Goal: Information Seeking & Learning: Learn about a topic

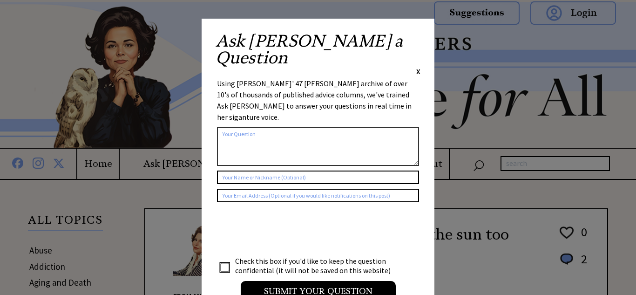
click at [418, 67] on span "X" at bounding box center [418, 71] width 4 height 9
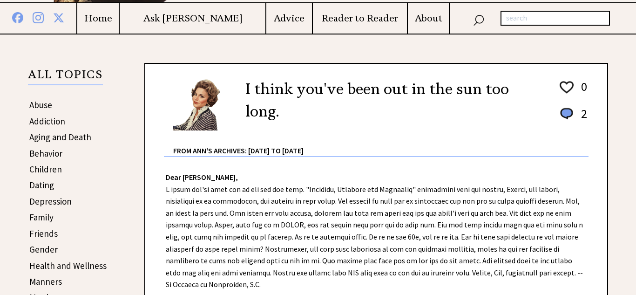
scroll to position [147, 0]
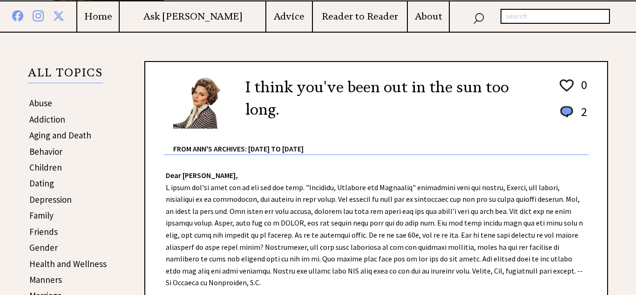
click at [54, 248] on link "Gender" at bounding box center [43, 247] width 28 height 11
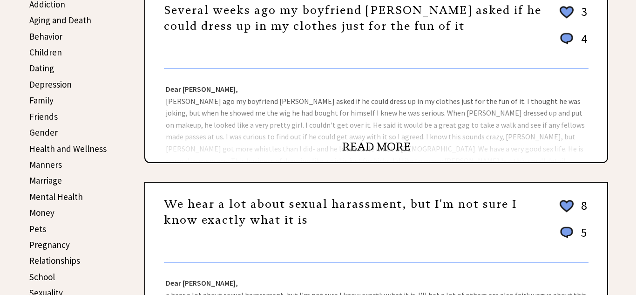
scroll to position [267, 0]
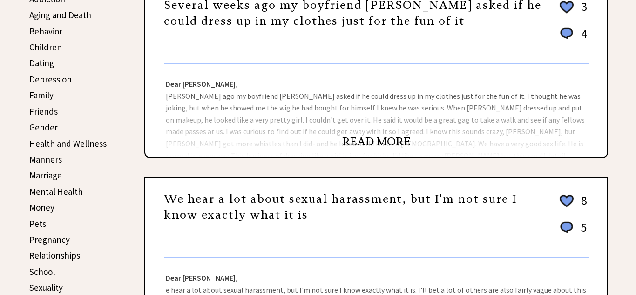
click at [359, 137] on link "READ MORE" at bounding box center [376, 142] width 68 height 14
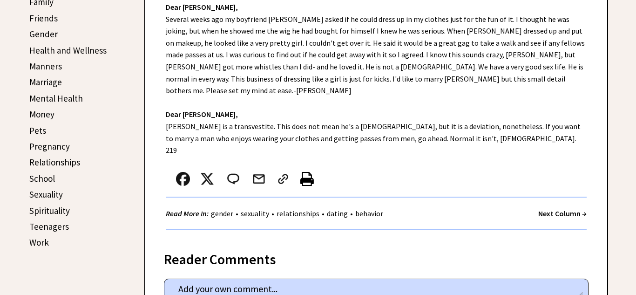
scroll to position [361, 0]
click at [576, 211] on div "Dear Ann Landers, Several weeks ago my boyfriend Dale asked if he could dress u…" at bounding box center [376, 112] width 462 height 252
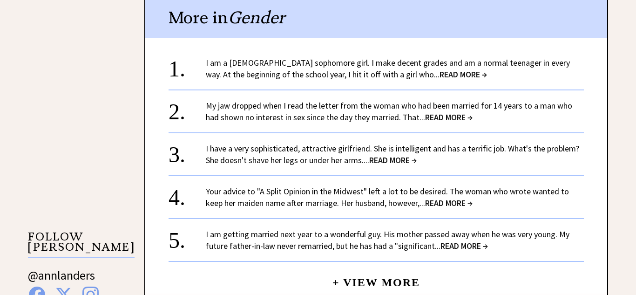
scroll to position [728, 0]
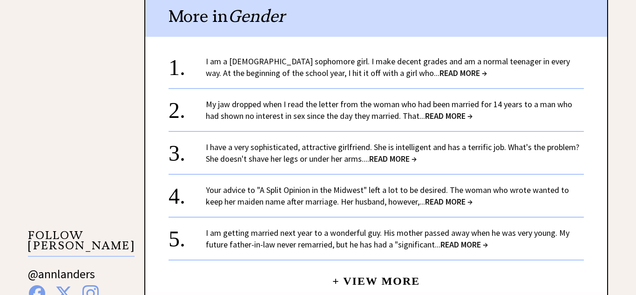
click at [579, 217] on div "5. I am getting married next year to a wonderful guy. His mother passed away wh…" at bounding box center [376, 239] width 415 height 44
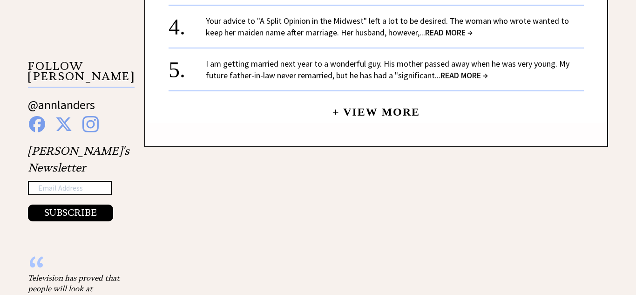
scroll to position [911, 0]
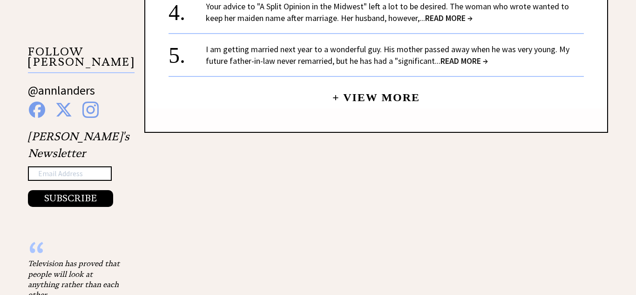
click at [399, 83] on link "+ View More" at bounding box center [376, 93] width 88 height 20
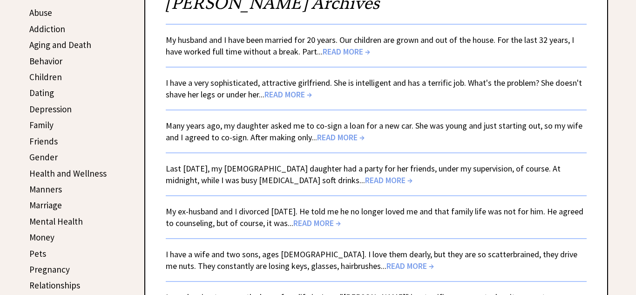
scroll to position [238, 0]
click at [336, 52] on span "READ MORE →" at bounding box center [346, 51] width 47 height 11
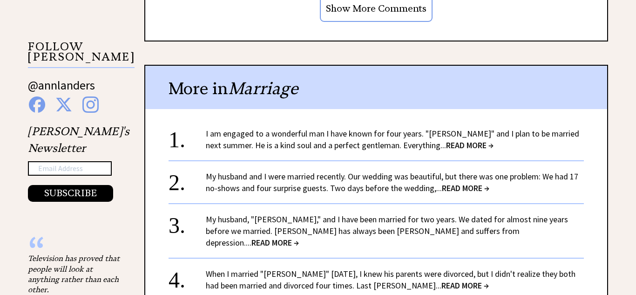
scroll to position [920, 0]
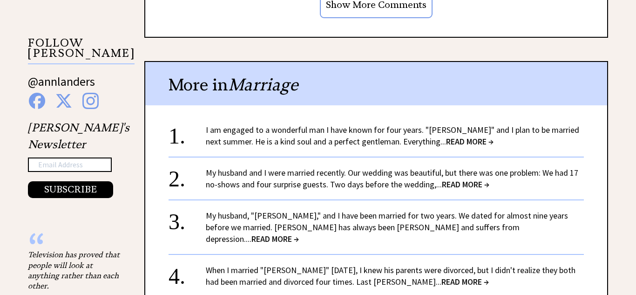
click at [466, 186] on span "READ MORE →" at bounding box center [465, 184] width 47 height 11
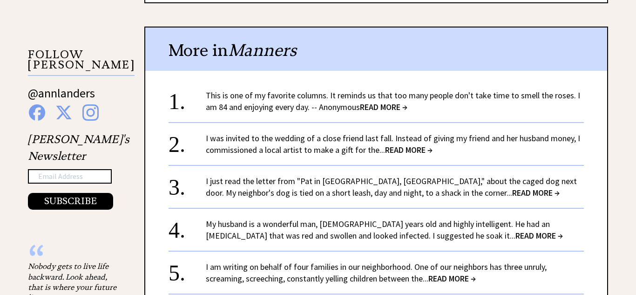
scroll to position [909, 0]
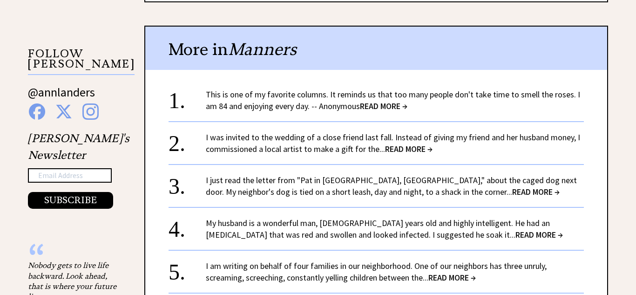
click at [531, 176] on div "I just read the letter from "Pat in [GEOGRAPHIC_DATA], [GEOGRAPHIC_DATA]," abou…" at bounding box center [395, 185] width 378 height 23
click at [512, 186] on span "READ MORE →" at bounding box center [535, 191] width 47 height 11
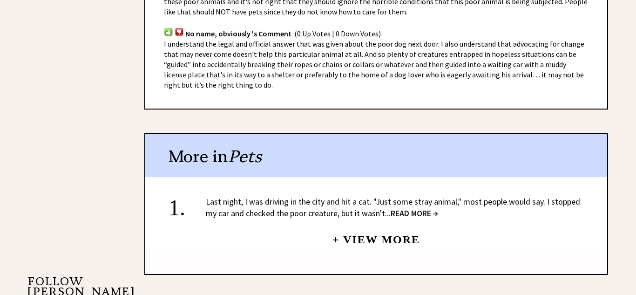
scroll to position [684, 0]
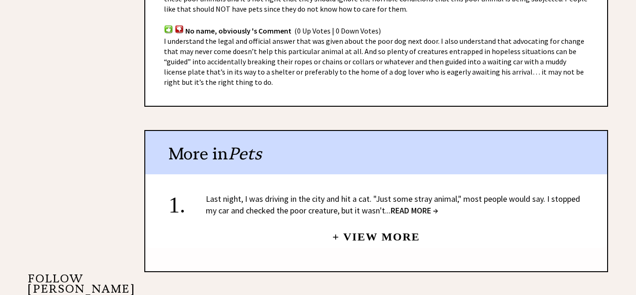
click at [408, 205] on span "READ MORE →" at bounding box center [414, 210] width 47 height 11
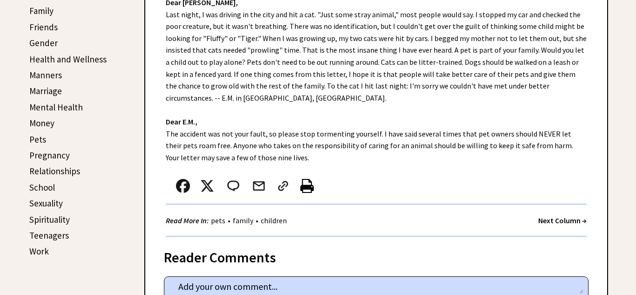
scroll to position [357, 0]
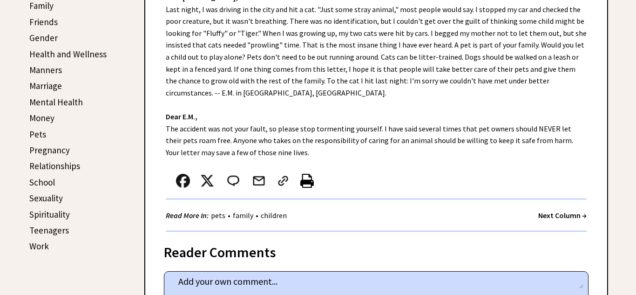
click at [553, 217] on strong "Next Column →" at bounding box center [562, 214] width 48 height 9
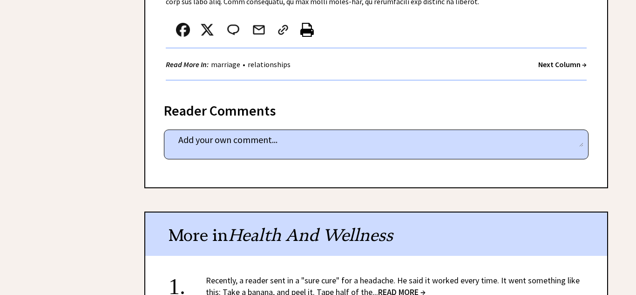
scroll to position [1533, 0]
click at [549, 59] on strong "Next Column →" at bounding box center [562, 63] width 48 height 9
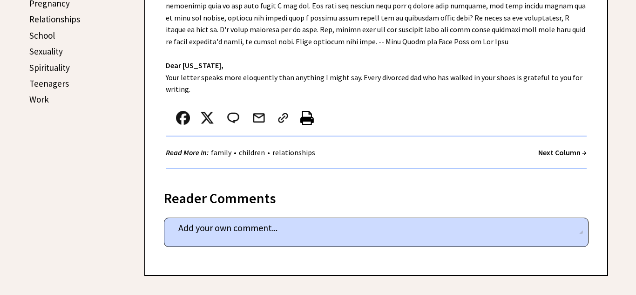
scroll to position [502, 0]
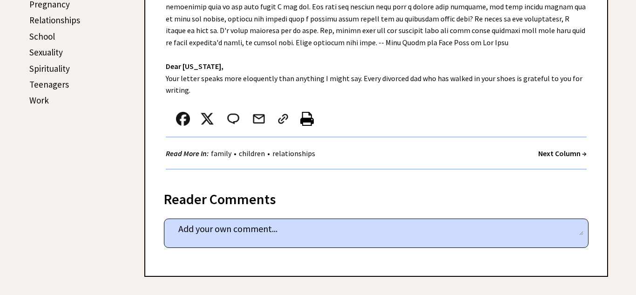
click at [555, 149] on strong "Next Column →" at bounding box center [562, 153] width 48 height 9
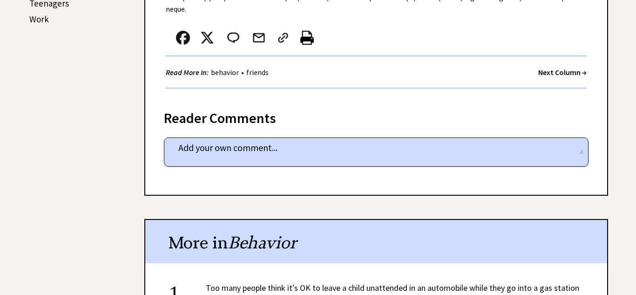
scroll to position [579, 0]
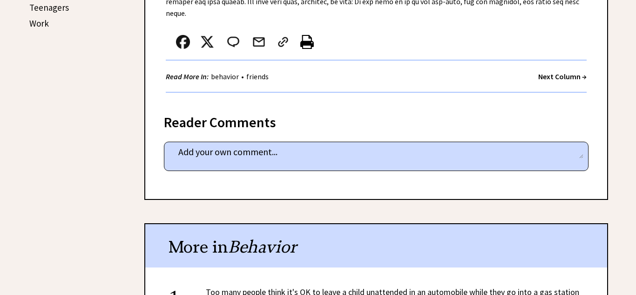
click at [557, 72] on strong "Next Column →" at bounding box center [562, 76] width 48 height 9
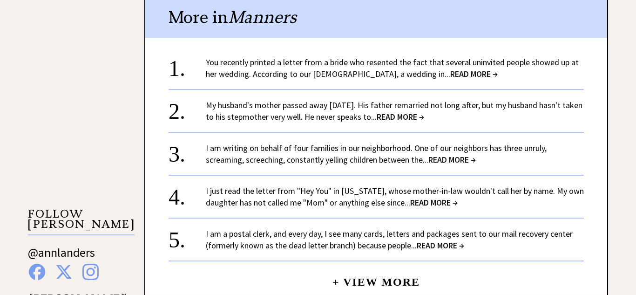
scroll to position [751, 0]
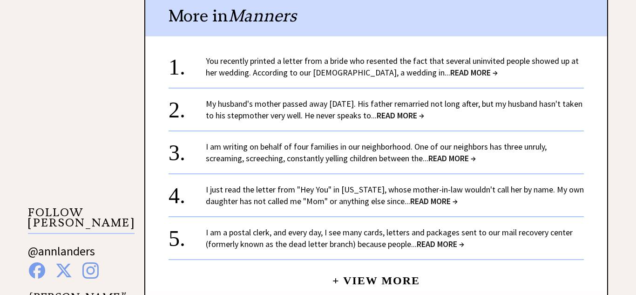
click at [464, 157] on span "READ MORE →" at bounding box center [451, 158] width 47 height 11
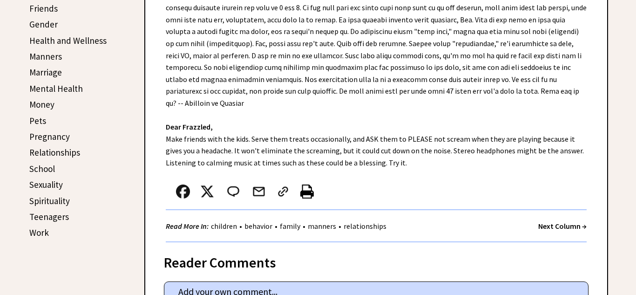
scroll to position [370, 0]
click at [557, 226] on strong "Next Column →" at bounding box center [562, 226] width 48 height 9
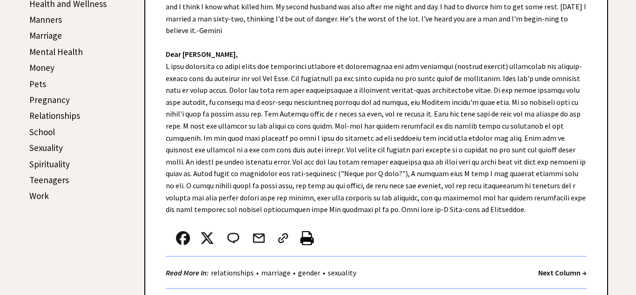
scroll to position [408, 0]
